Goal: Find specific page/section: Find specific page/section

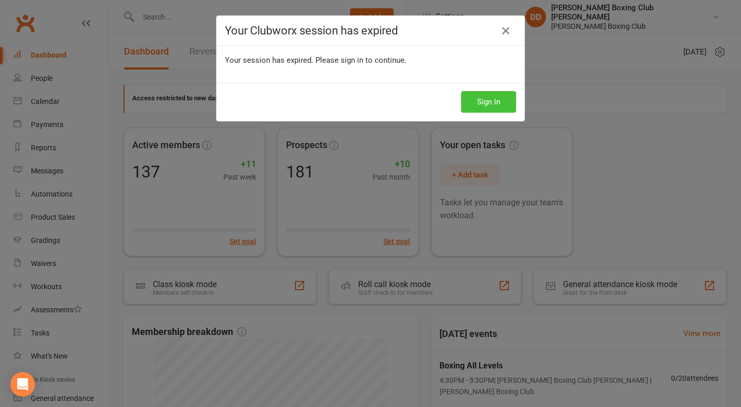
click at [481, 103] on button "Sign In" at bounding box center [488, 102] width 55 height 22
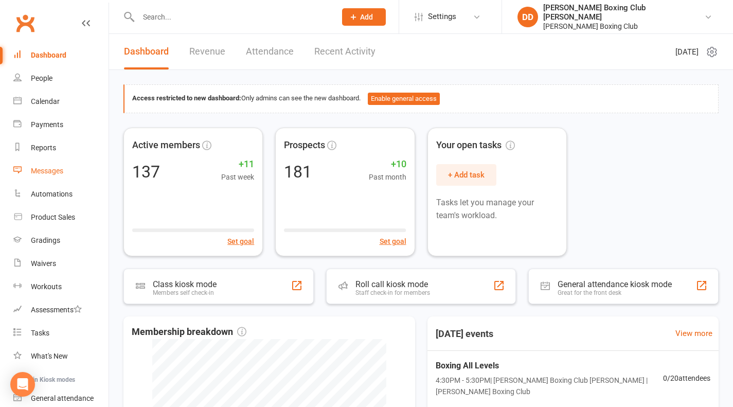
click at [46, 173] on div "Messages" at bounding box center [47, 171] width 32 height 8
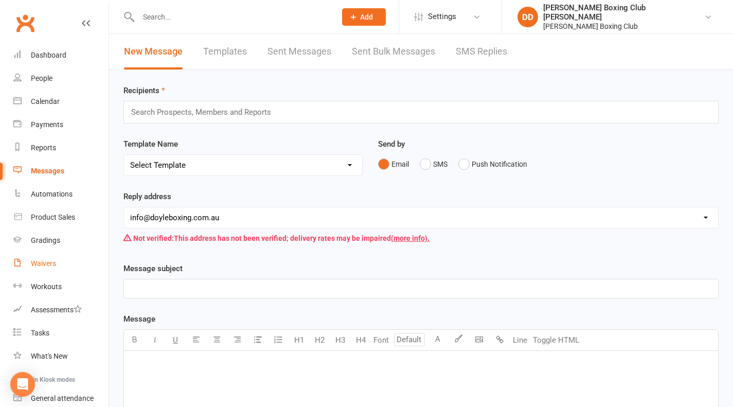
click at [40, 262] on div "Waivers" at bounding box center [43, 263] width 25 height 8
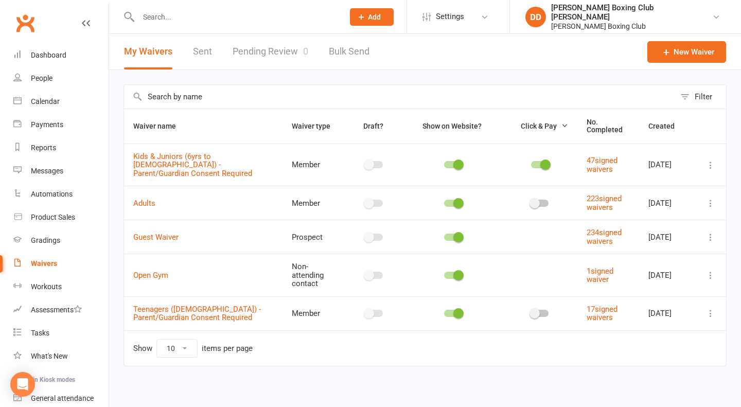
click at [35, 262] on div "Waivers" at bounding box center [44, 263] width 26 height 8
